Goal: Book appointment/travel/reservation

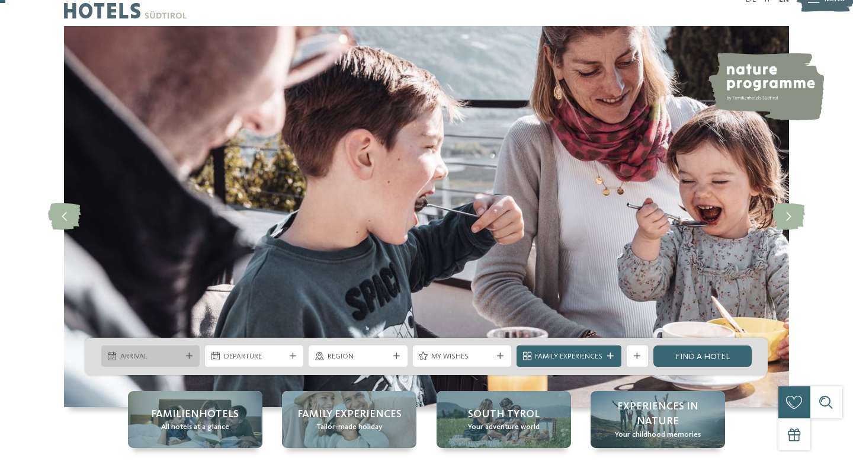
click at [191, 356] on icon at bounding box center [189, 356] width 7 height 7
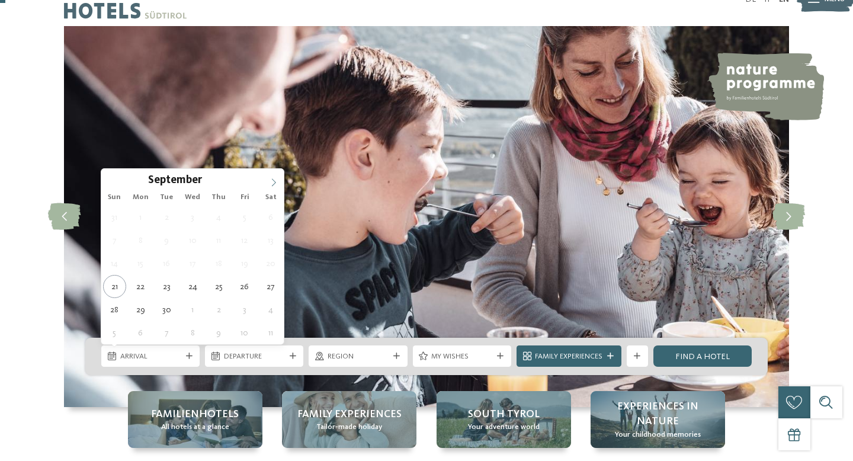
click at [276, 180] on icon at bounding box center [274, 182] width 8 height 8
type input "****"
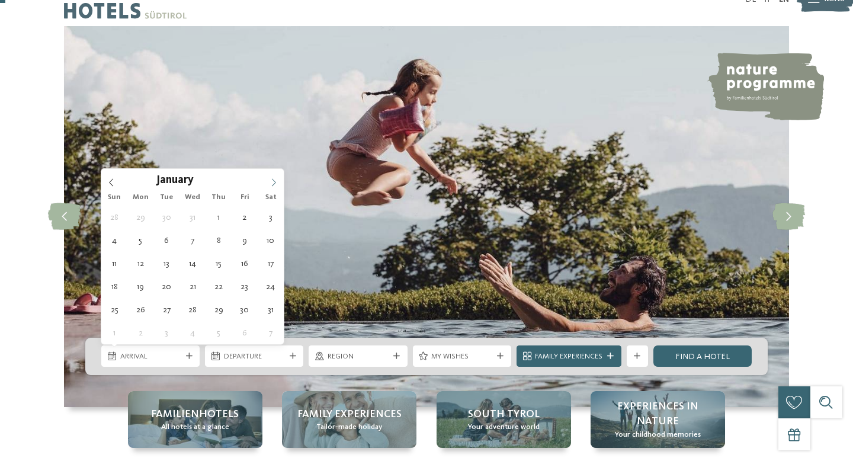
click at [276, 180] on icon at bounding box center [274, 182] width 8 height 8
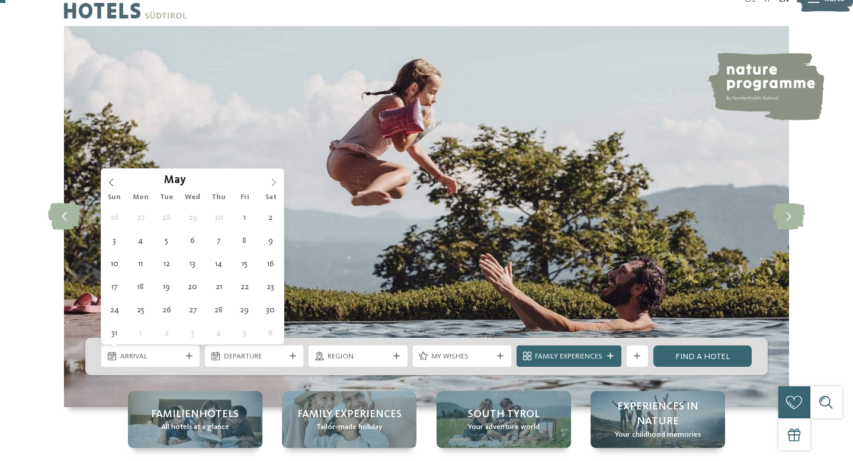
click at [276, 180] on icon at bounding box center [274, 182] width 8 height 8
type div "[DATE]"
type input "****"
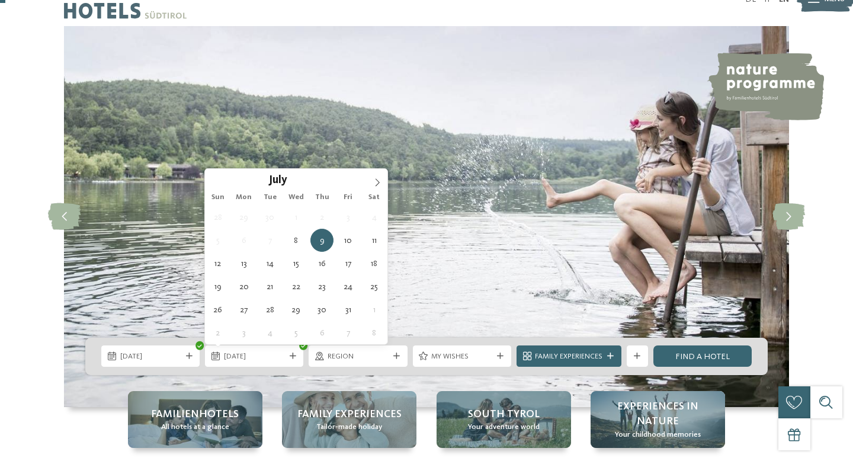
type div "[DATE]"
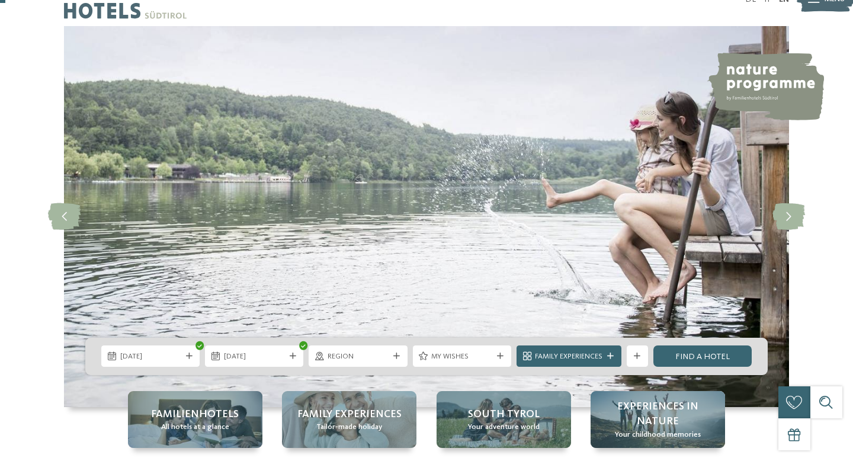
click at [392, 356] on div at bounding box center [397, 356] width 11 height 7
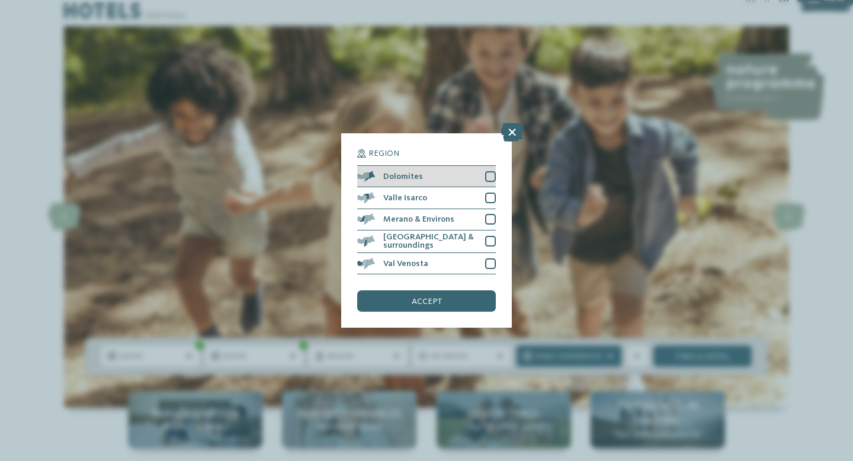
click at [490, 179] on div at bounding box center [490, 176] width 11 height 11
click at [420, 305] on span "accept" at bounding box center [427, 301] width 30 height 8
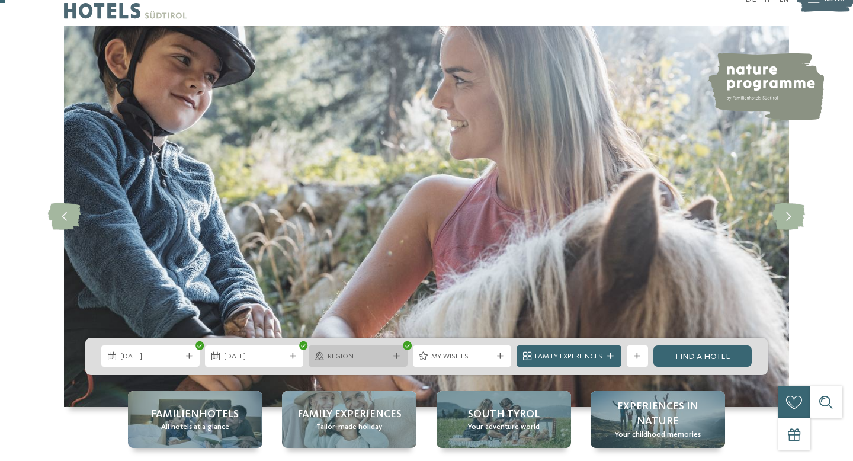
click at [389, 353] on div "Region" at bounding box center [358, 356] width 66 height 11
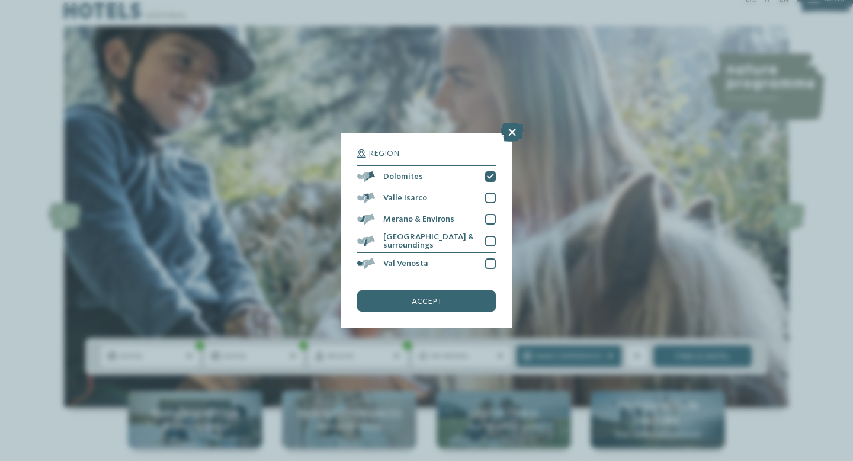
click at [417, 306] on div "accept" at bounding box center [426, 300] width 139 height 21
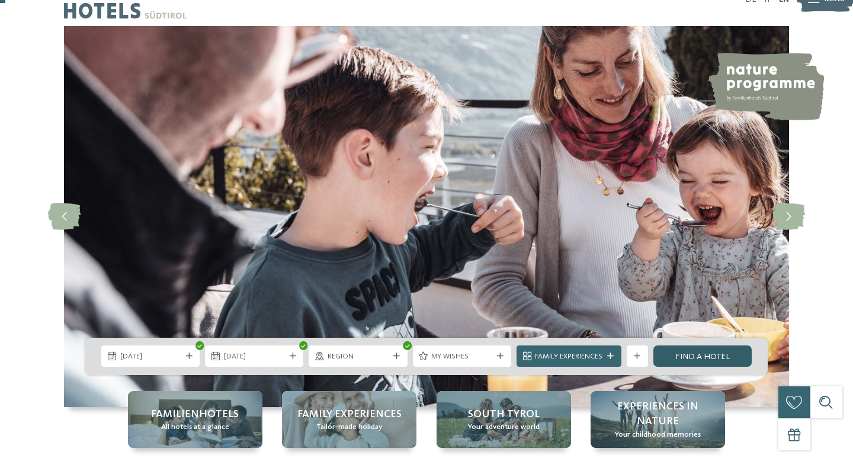
click at [706, 354] on link "Find a hotel" at bounding box center [703, 355] width 98 height 21
